Goal: Task Accomplishment & Management: Use online tool/utility

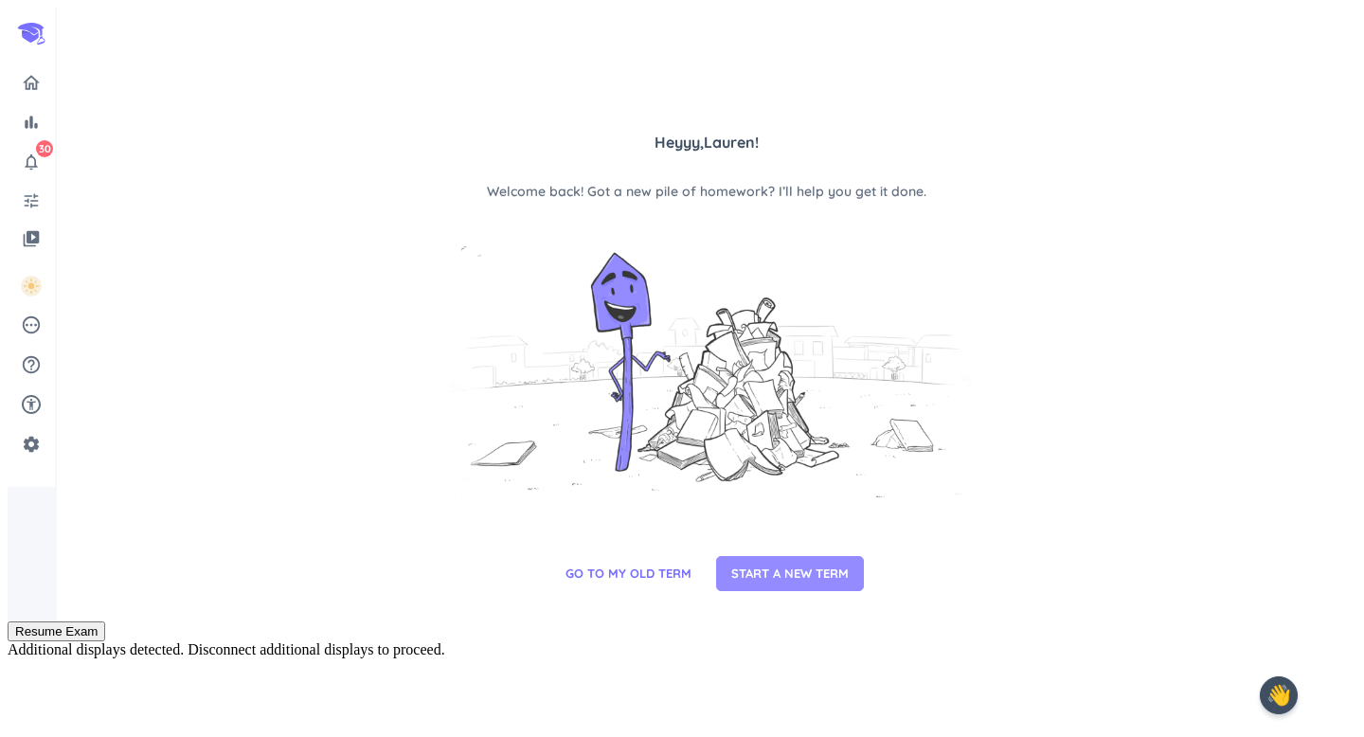
click at [743, 566] on span "START A NEW TERM" at bounding box center [789, 574] width 117 height 19
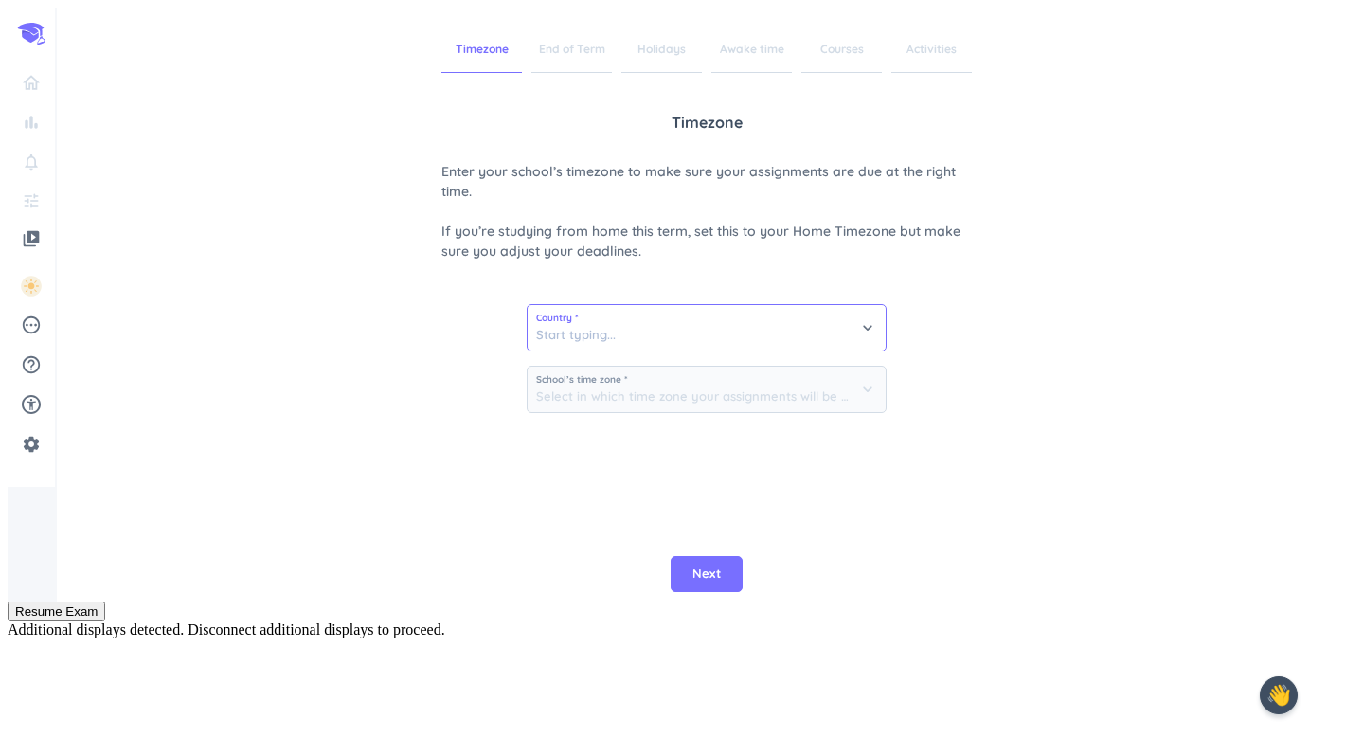
click at [615, 343] on input at bounding box center [707, 327] width 358 height 45
type input "U"
